Goal: Navigation & Orientation: Find specific page/section

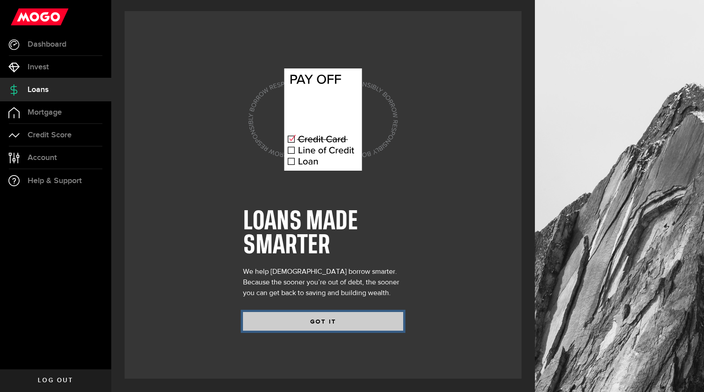
click at [287, 318] on button "GOT IT" at bounding box center [323, 321] width 160 height 19
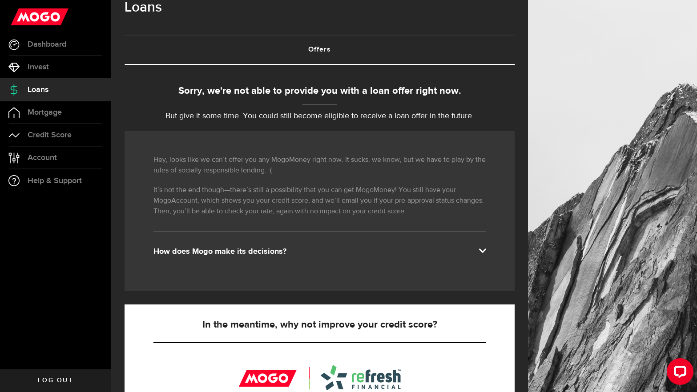
scroll to position [26, 0]
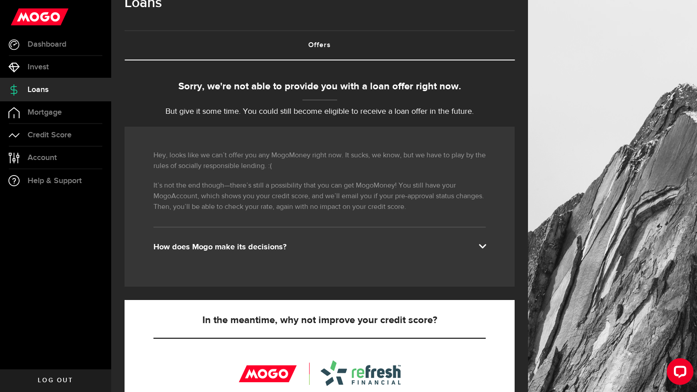
click at [293, 252] on div "How does Mogo make its decisions?" at bounding box center [319, 247] width 332 height 11
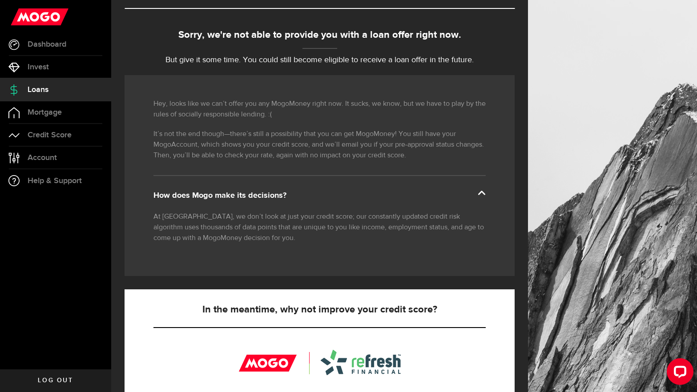
scroll to position [0, 0]
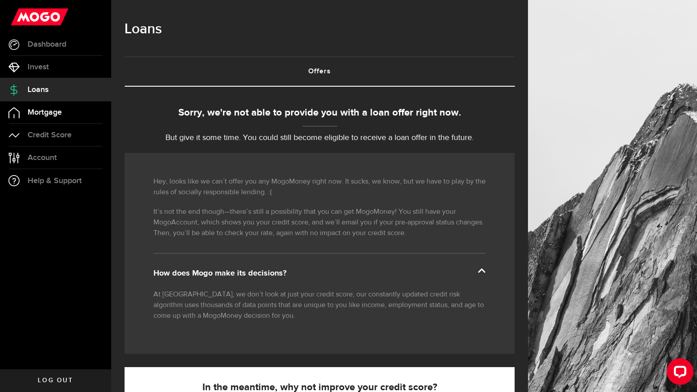
click at [47, 106] on link "Mortgage" at bounding box center [55, 112] width 111 height 22
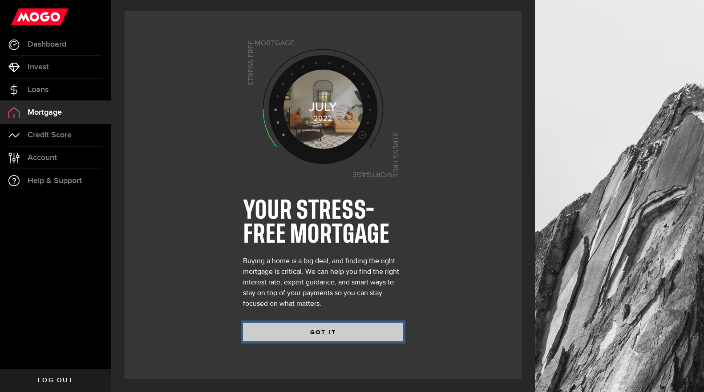
click at [331, 327] on button "GOT IT" at bounding box center [323, 332] width 160 height 19
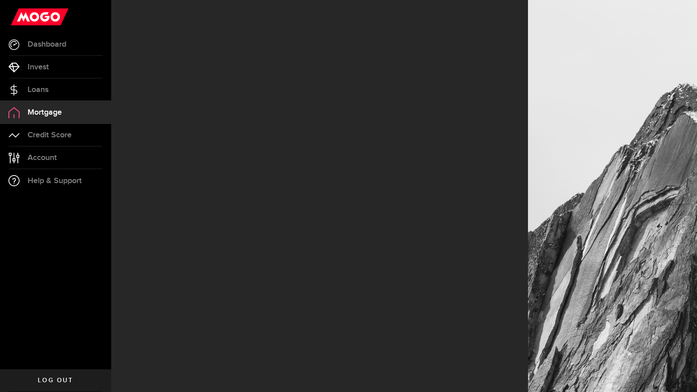
select select "3knYdhfXw4iYoq2m0WGQES"
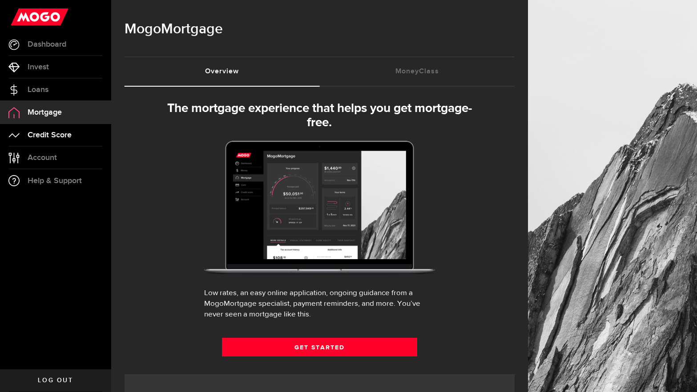
click at [69, 139] on span "Credit Score" at bounding box center [50, 135] width 44 height 8
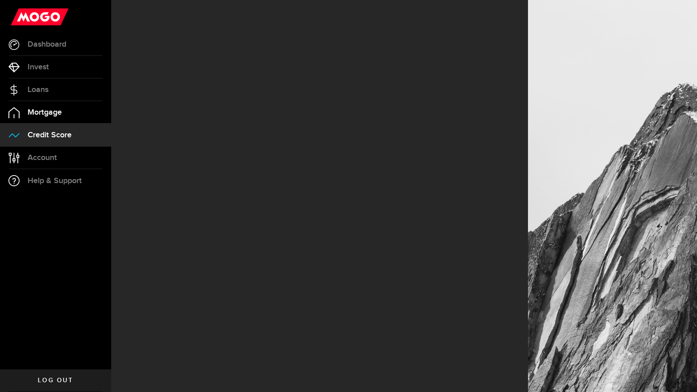
click at [75, 110] on link "Mortgage" at bounding box center [55, 112] width 111 height 22
select select "3knYdhfXw4iYoq2m0WGQES"
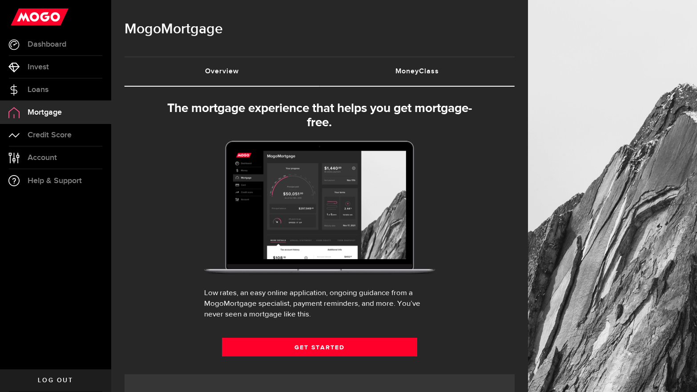
click at [420, 75] on link "MoneyClass (requires attention)" at bounding box center [417, 71] width 195 height 28
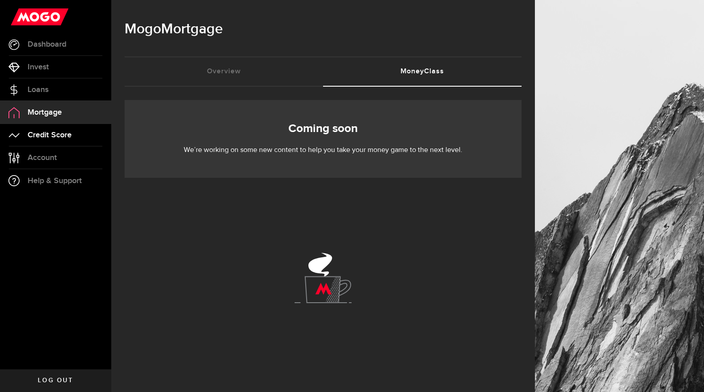
click at [90, 135] on link "Credit Score" at bounding box center [55, 135] width 111 height 22
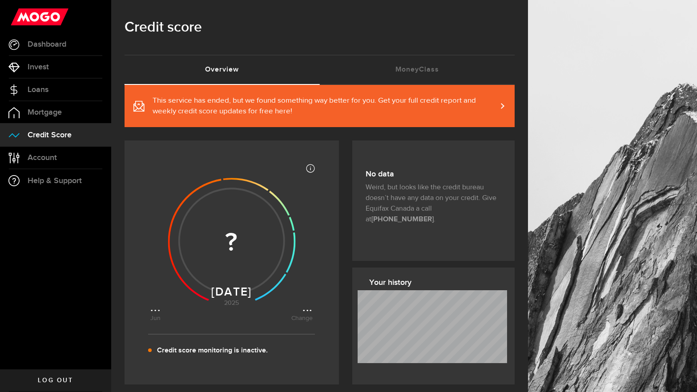
scroll to position [4, 0]
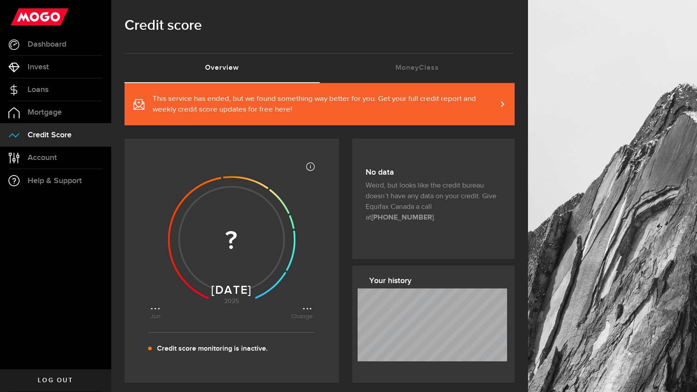
click at [449, 104] on span "This service has ended, but we found something way better for you. Get your ful…" at bounding box center [325, 104] width 344 height 21
click at [66, 162] on link "Account Compte" at bounding box center [55, 158] width 111 height 22
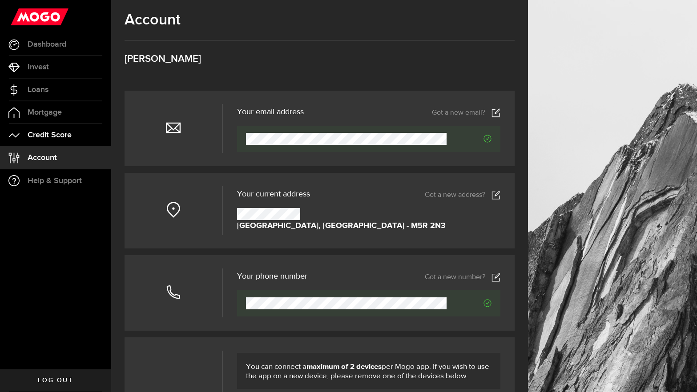
click at [56, 129] on link "Credit Score" at bounding box center [55, 135] width 111 height 22
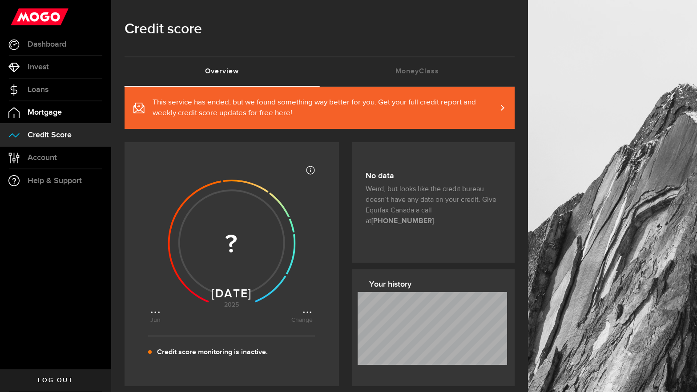
click at [53, 109] on span "Mortgage" at bounding box center [45, 113] width 34 height 8
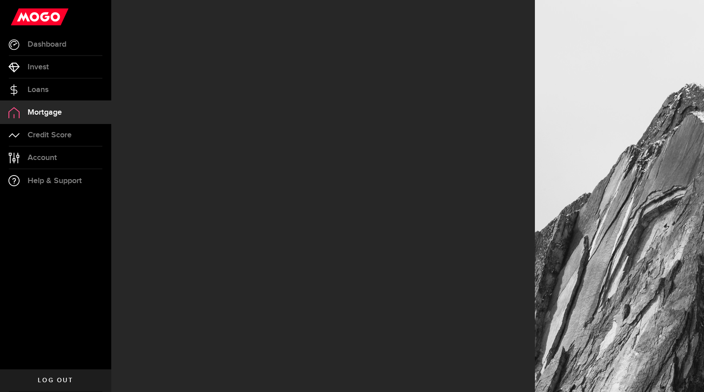
select select "3knYdhfXw4iYoq2m0WGQES"
